Goal: Contribute content

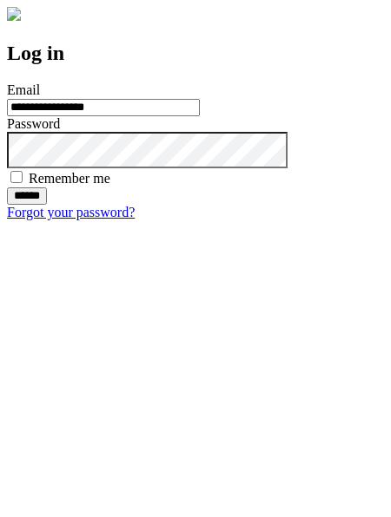
type input "**********"
click at [47, 205] on input "******" at bounding box center [27, 195] width 40 height 17
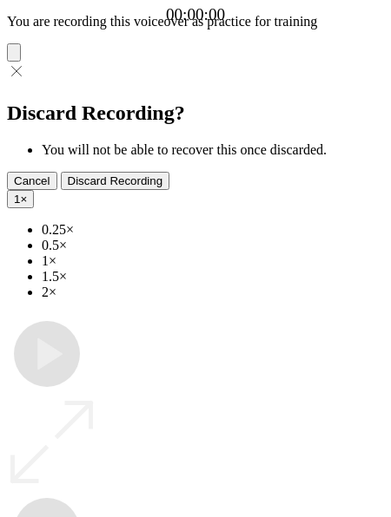
type input "**********"
